Goal: Task Accomplishment & Management: Manage account settings

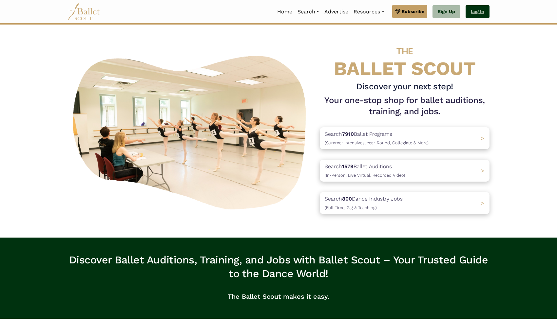
click at [475, 14] on link "Log In" at bounding box center [477, 11] width 24 height 13
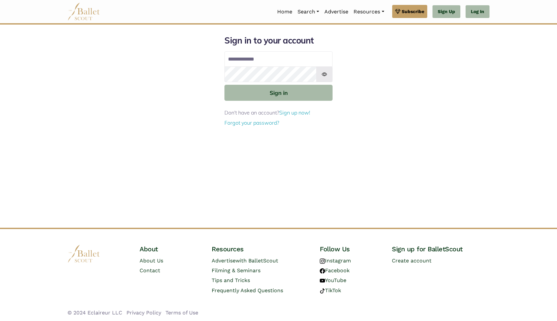
type input "**********"
